Goal: Find contact information: Find contact information

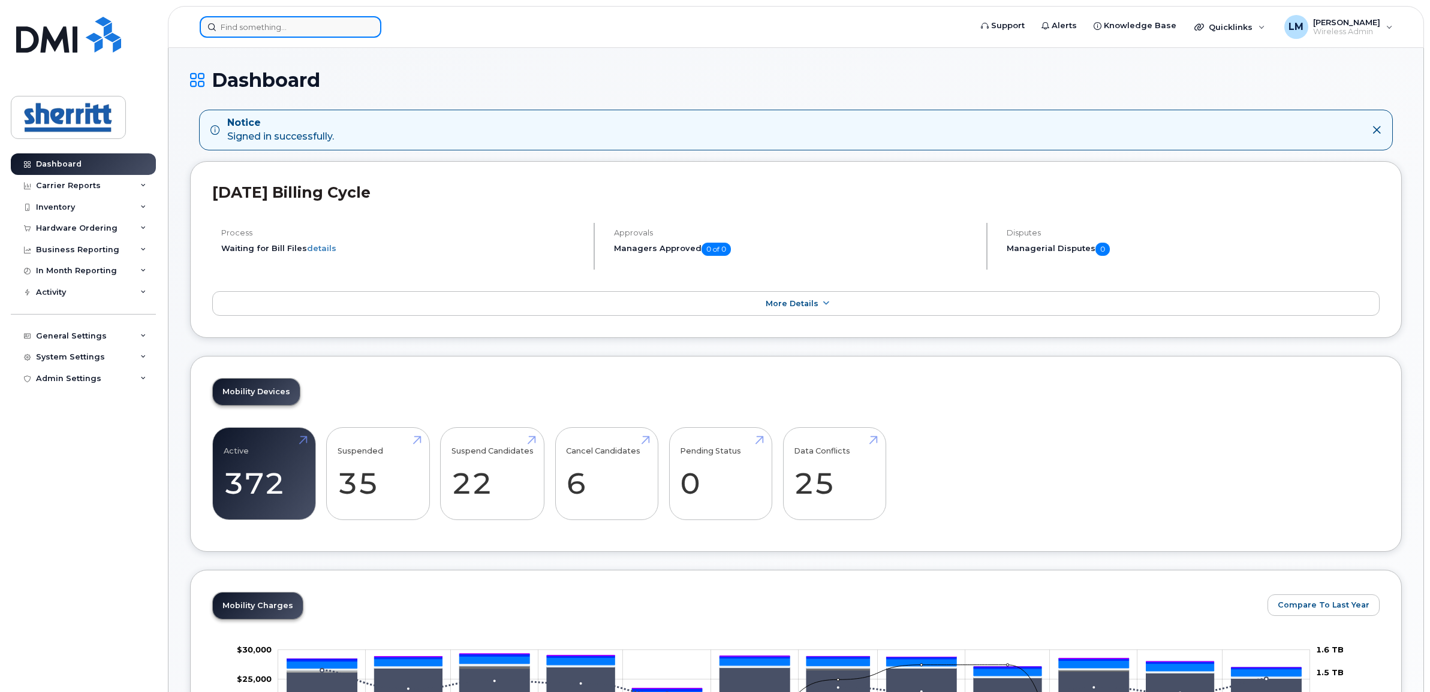
click at [251, 26] on input at bounding box center [291, 27] width 182 height 22
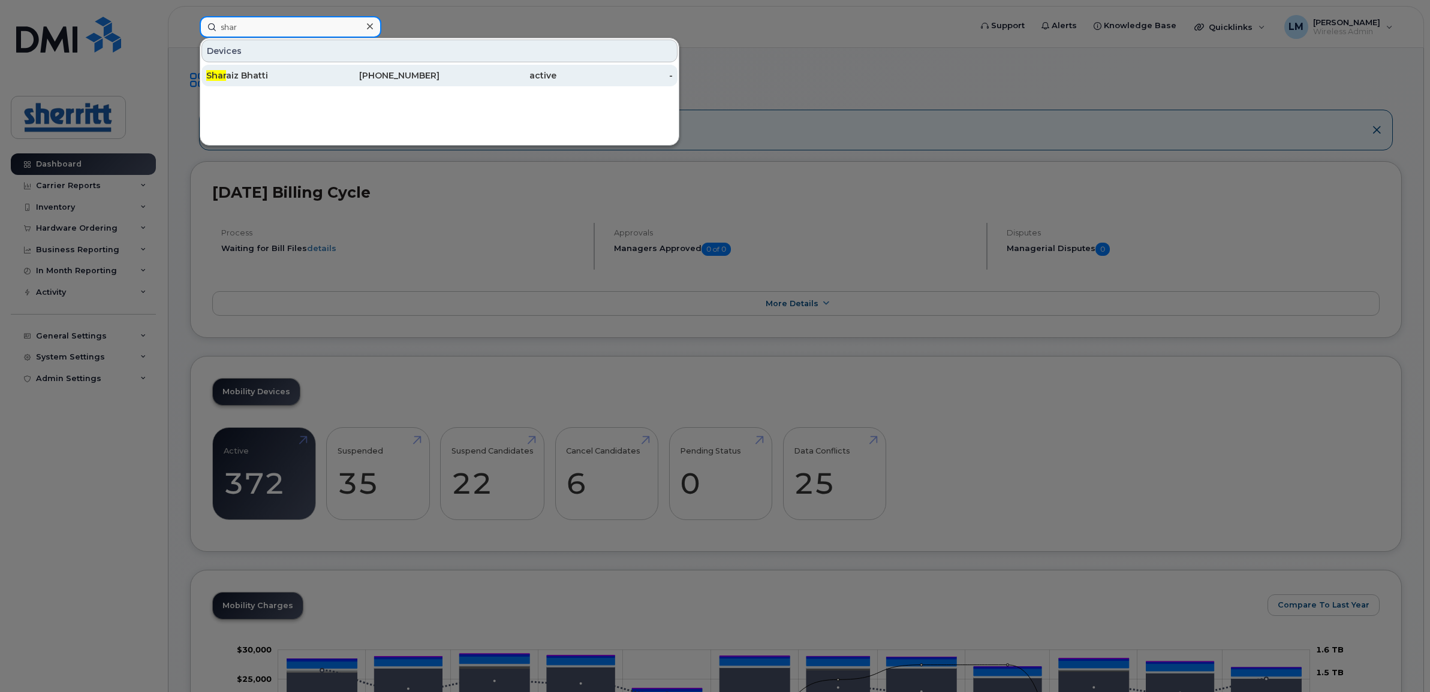
type input "shar"
click at [255, 74] on div "Shar aiz Bhatti" at bounding box center [264, 76] width 117 height 12
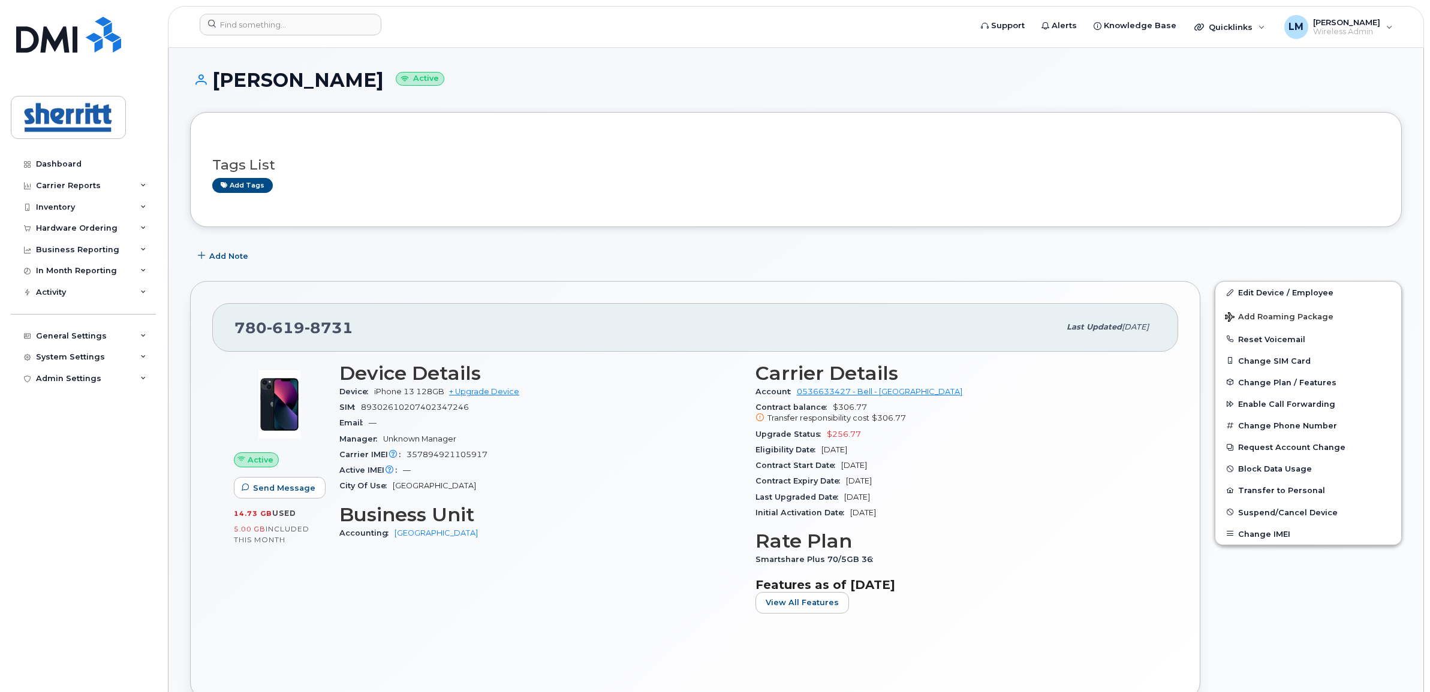
drag, startPoint x: 263, startPoint y: 77, endPoint x: 216, endPoint y: 78, distance: 46.2
click at [216, 78] on h1 "[PERSON_NAME] Active" at bounding box center [796, 80] width 1212 height 21
drag, startPoint x: 363, startPoint y: 336, endPoint x: 222, endPoint y: 328, distance: 141.1
click at [222, 328] on div "780 619 8731 Last updated Aug 06, 2025" at bounding box center [695, 327] width 966 height 48
copy span "780 619 8731"
